Goal: Transaction & Acquisition: Register for event/course

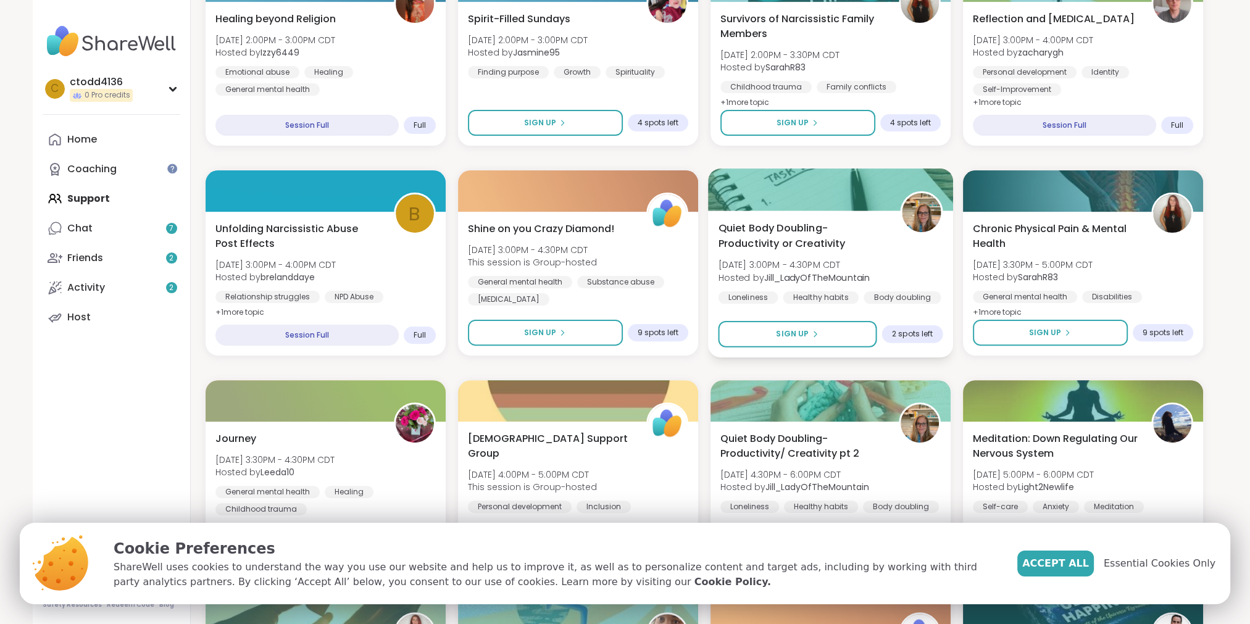
scroll to position [467, 0]
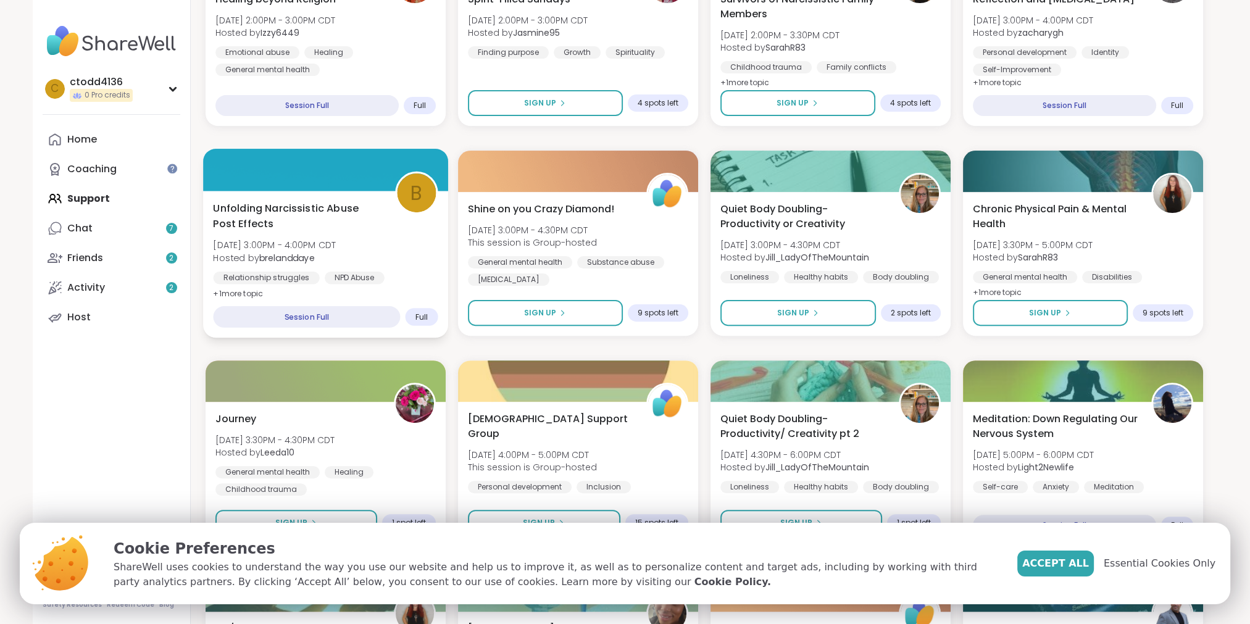
click at [291, 318] on div "Session Full" at bounding box center [306, 317] width 187 height 22
click at [319, 314] on div "Session Full" at bounding box center [306, 317] width 187 height 22
click at [319, 315] on div "Session Full" at bounding box center [306, 317] width 187 height 22
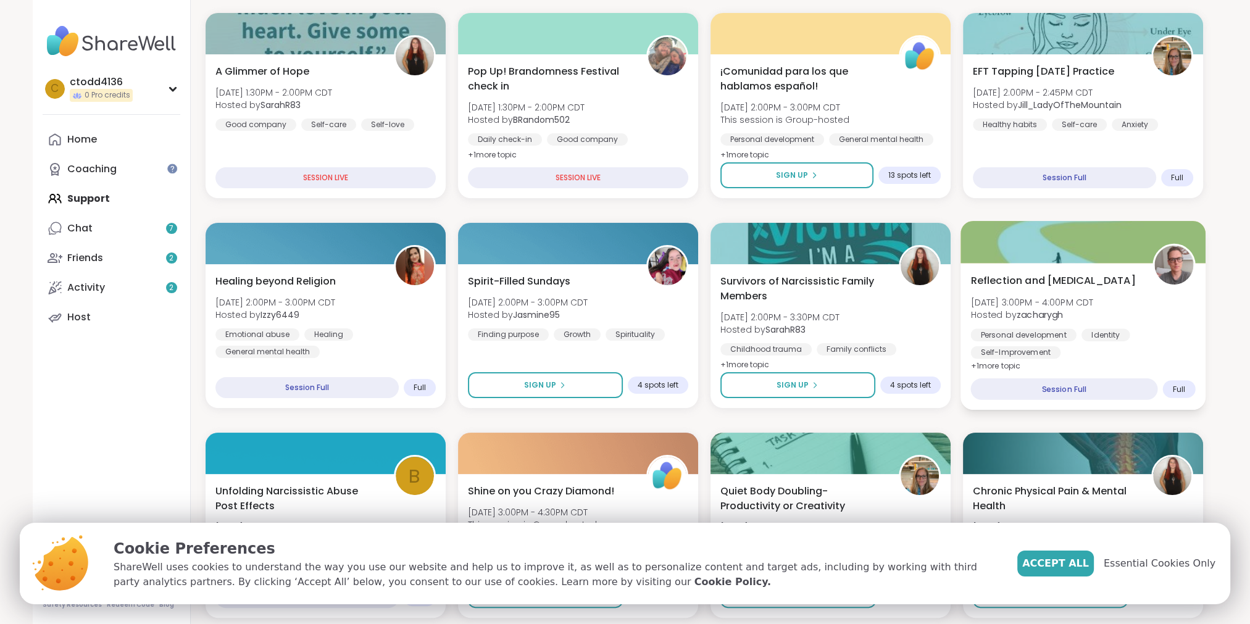
scroll to position [185, 0]
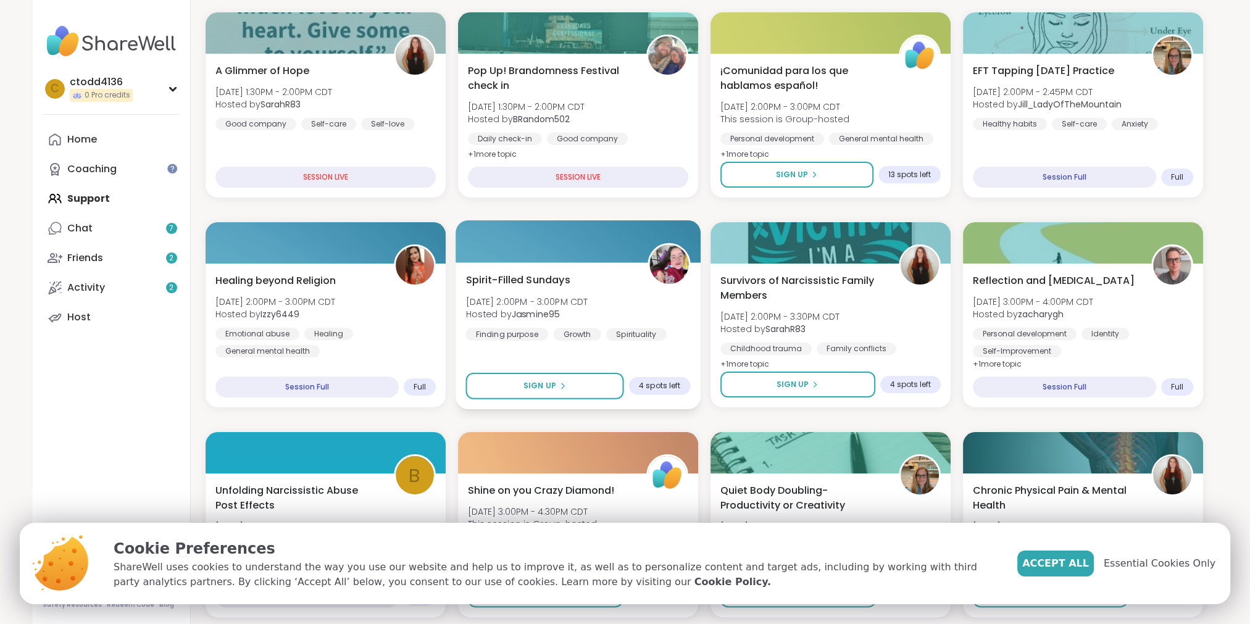
click at [549, 291] on div "Spirit-Filled Sundays [DATE] 2:00PM - 3:00PM CDT Hosted by Jasmine95 Finding pu…" at bounding box center [578, 306] width 225 height 68
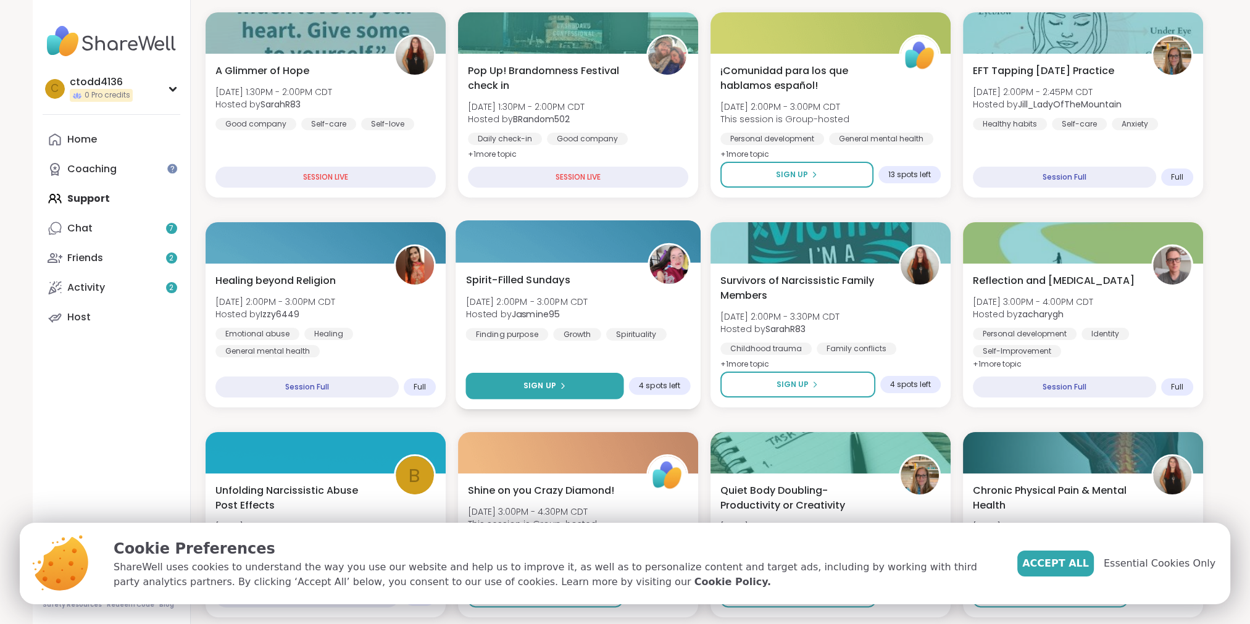
click at [543, 381] on span "Sign Up" at bounding box center [539, 385] width 33 height 11
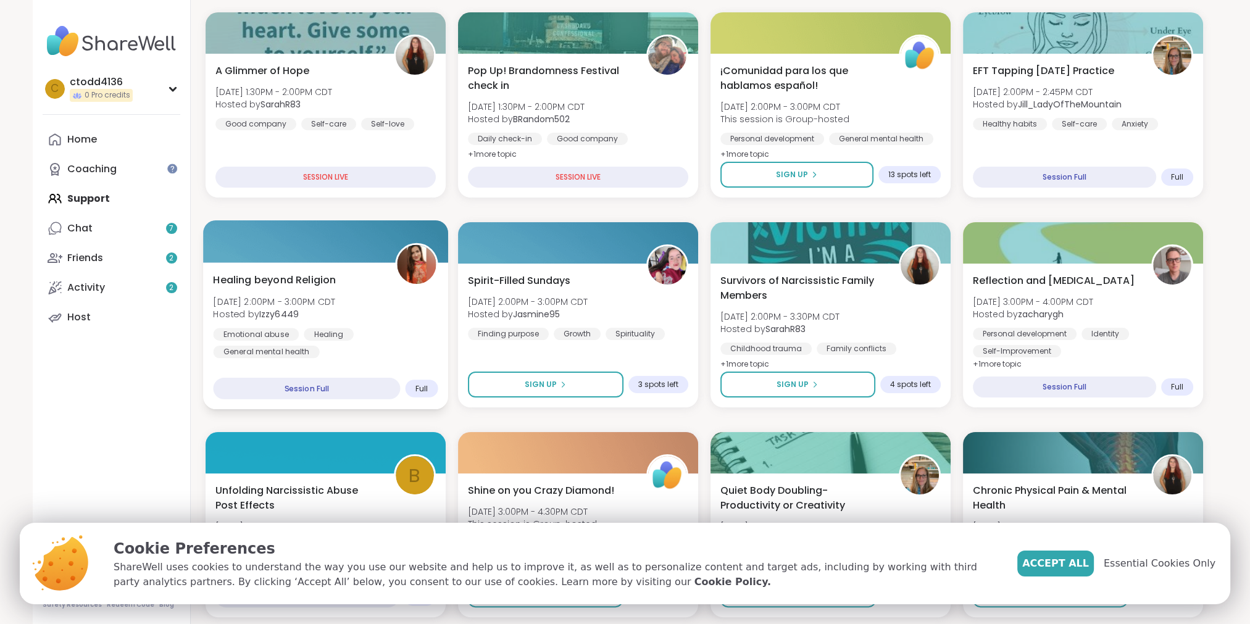
click at [269, 251] on div at bounding box center [325, 241] width 245 height 42
